Goal: Information Seeking & Learning: Learn about a topic

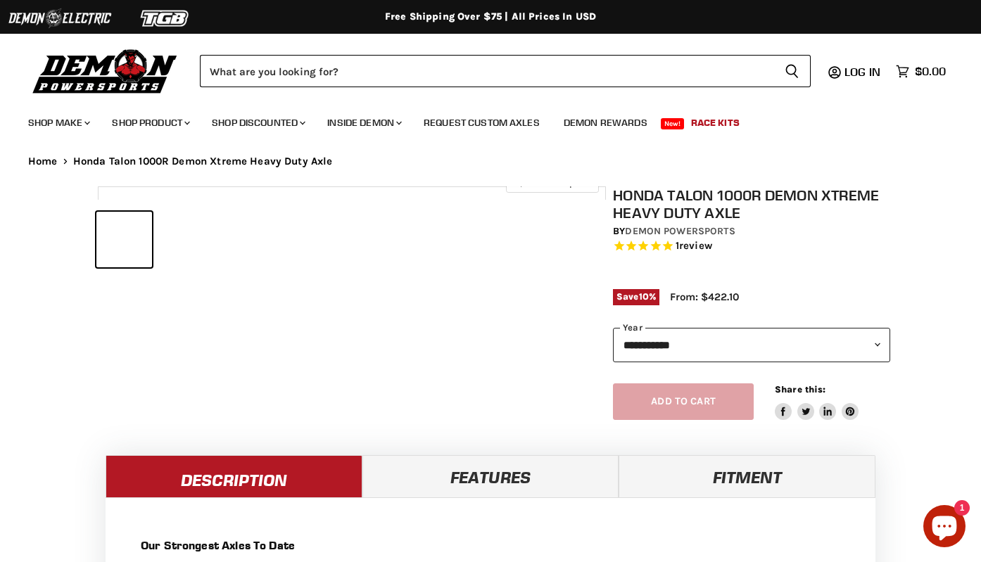
select select "******"
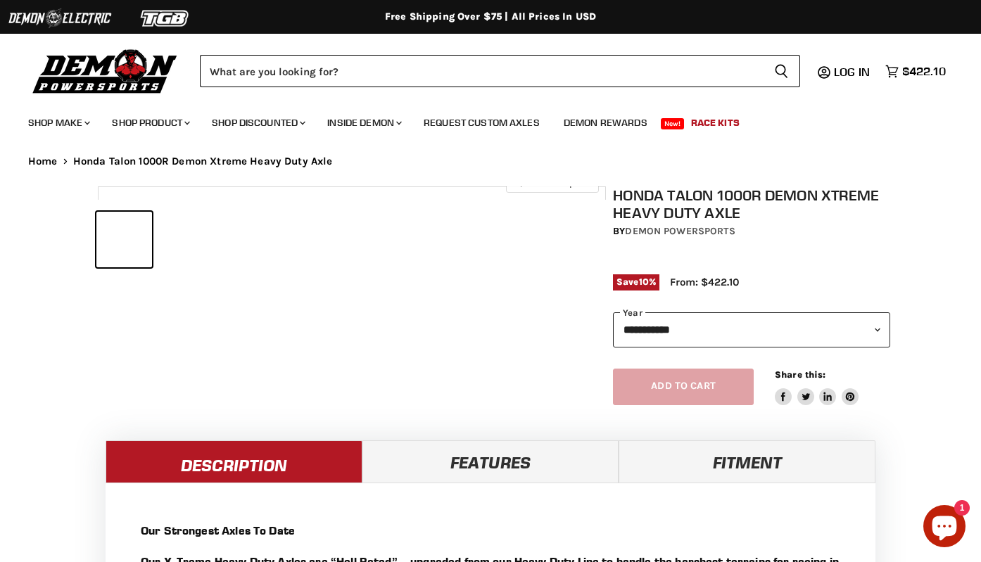
select select "******"
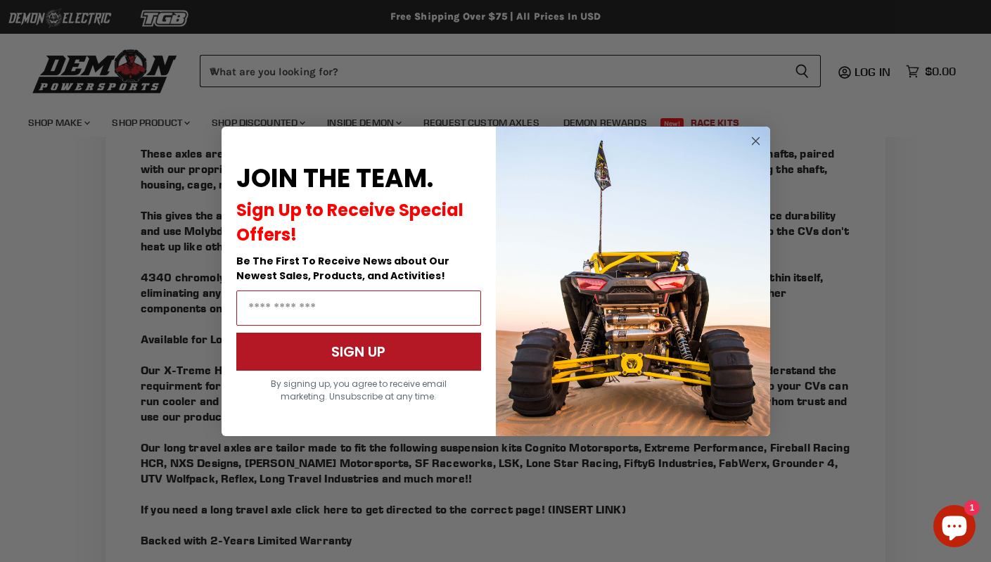
scroll to position [1124, 0]
